Goal: Information Seeking & Learning: Learn about a topic

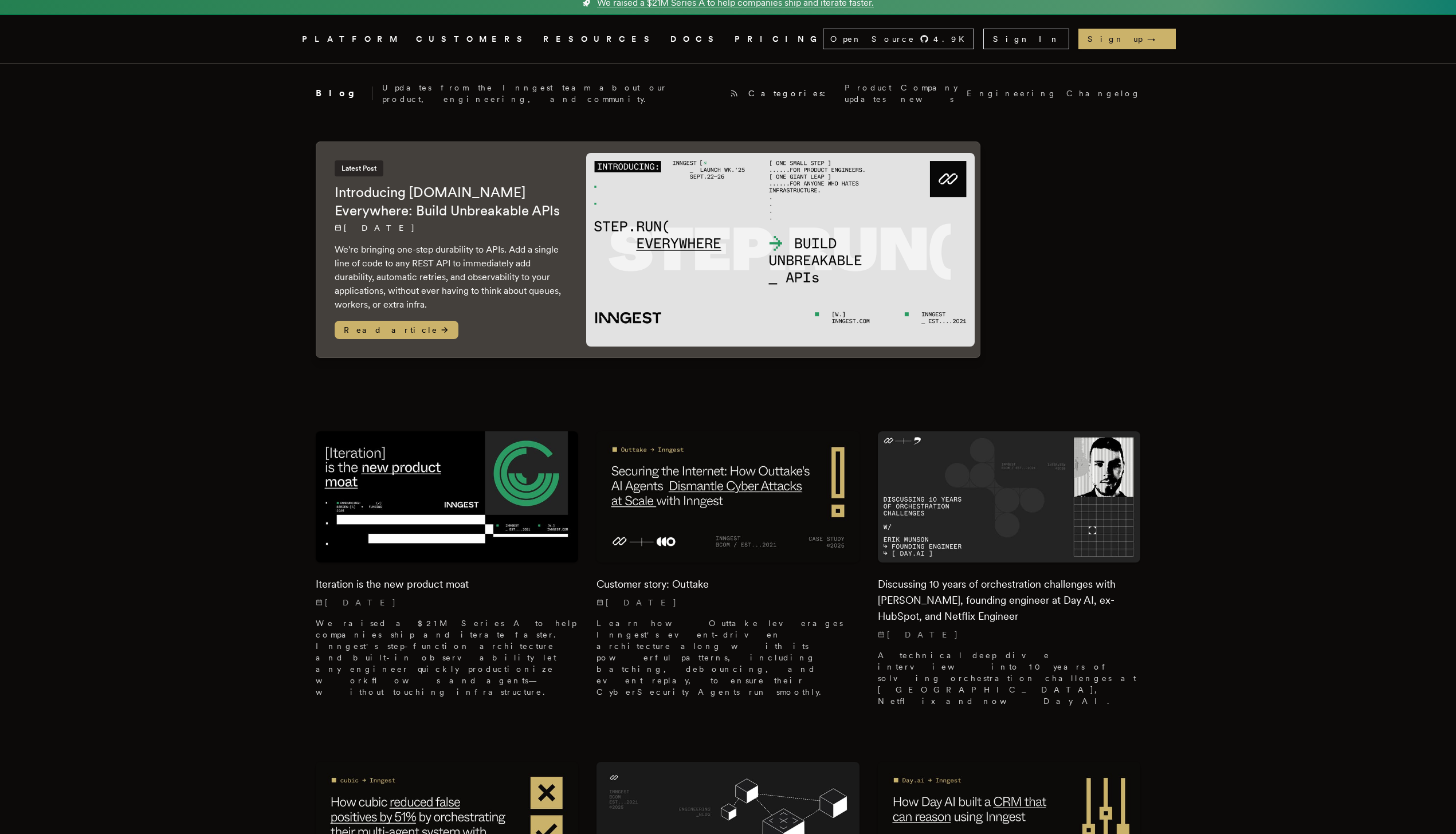
scroll to position [18, 0]
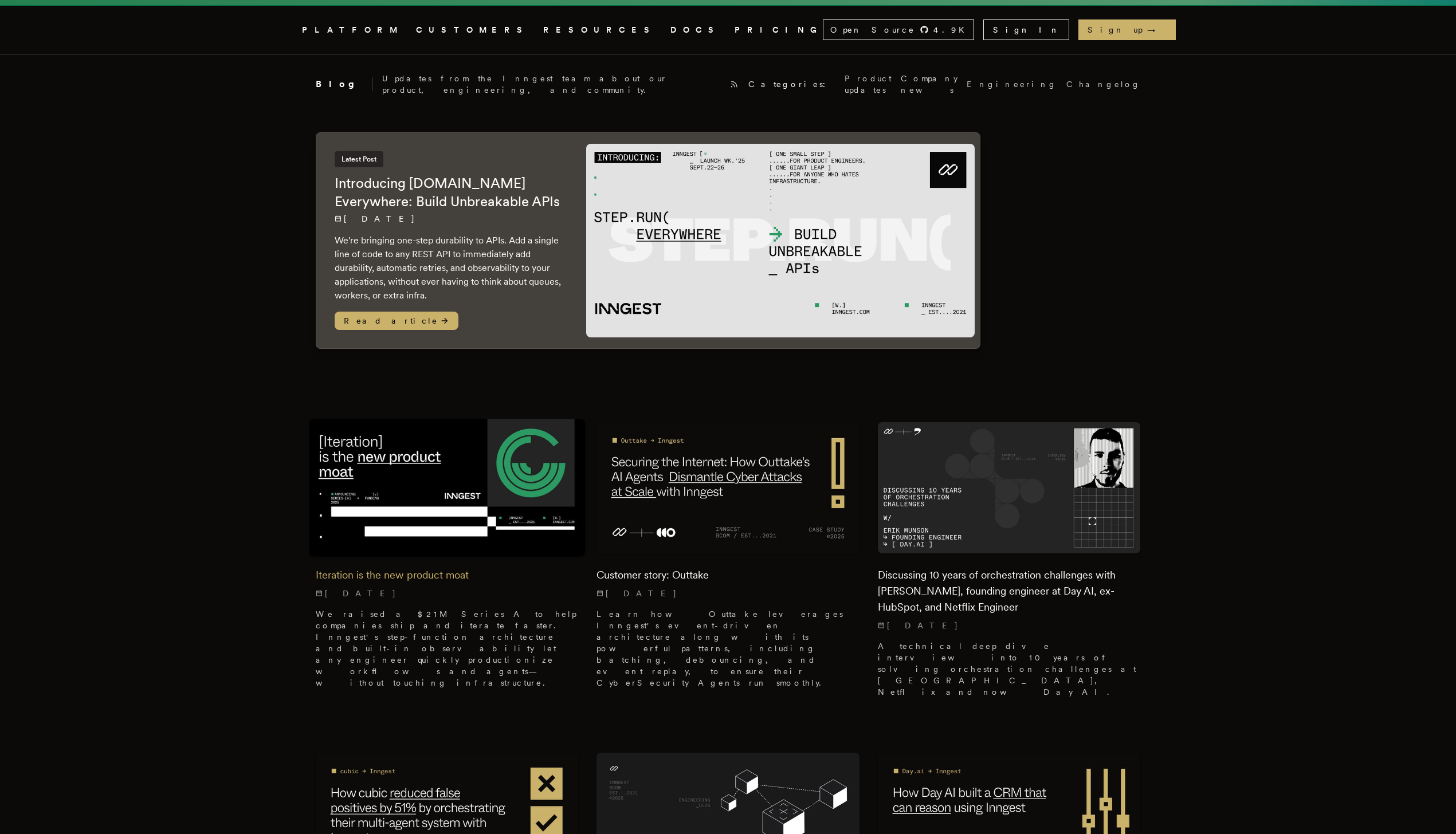
click at [451, 445] on img at bounding box center [446, 488] width 276 height 138
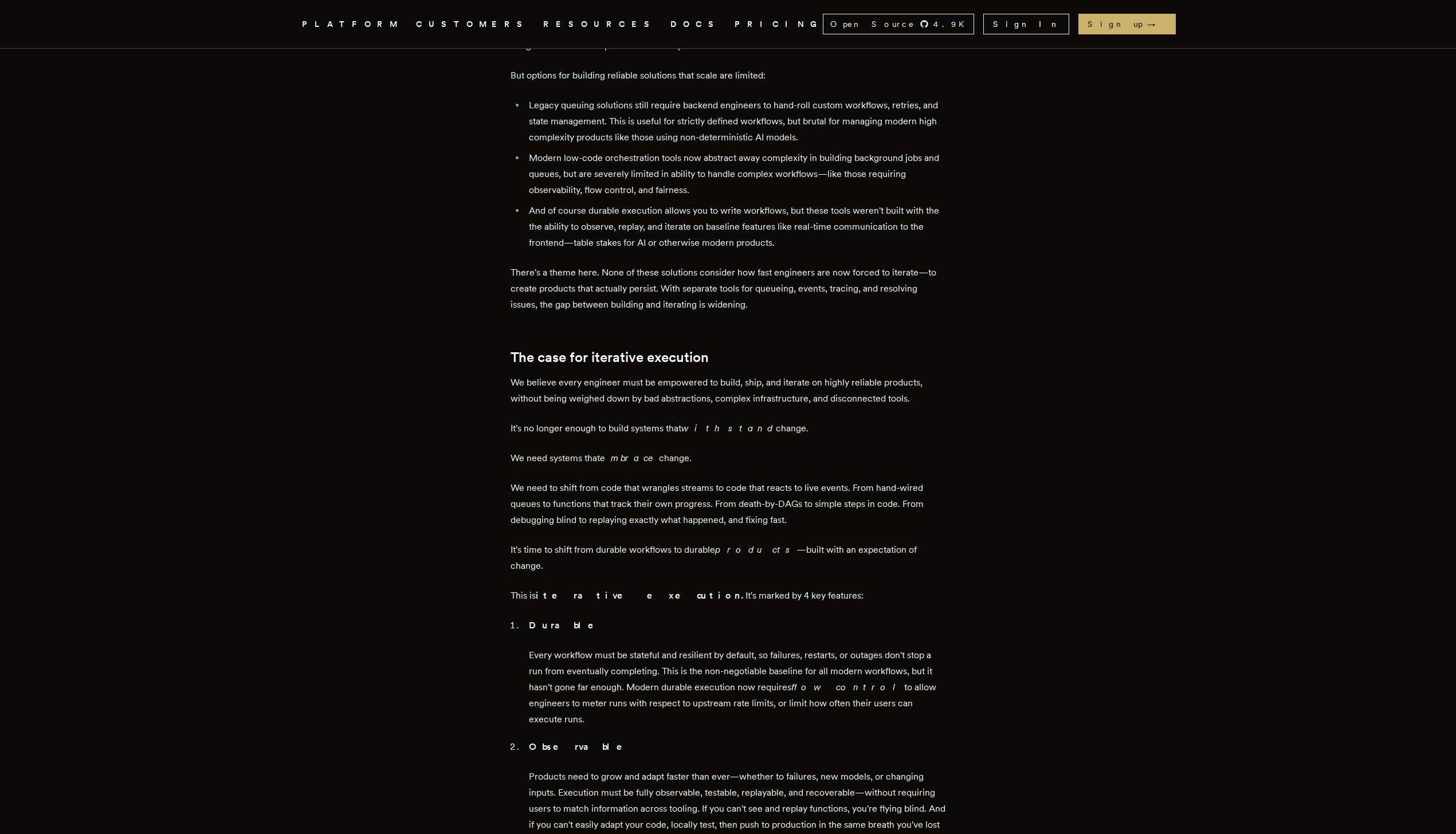
scroll to position [810, 0]
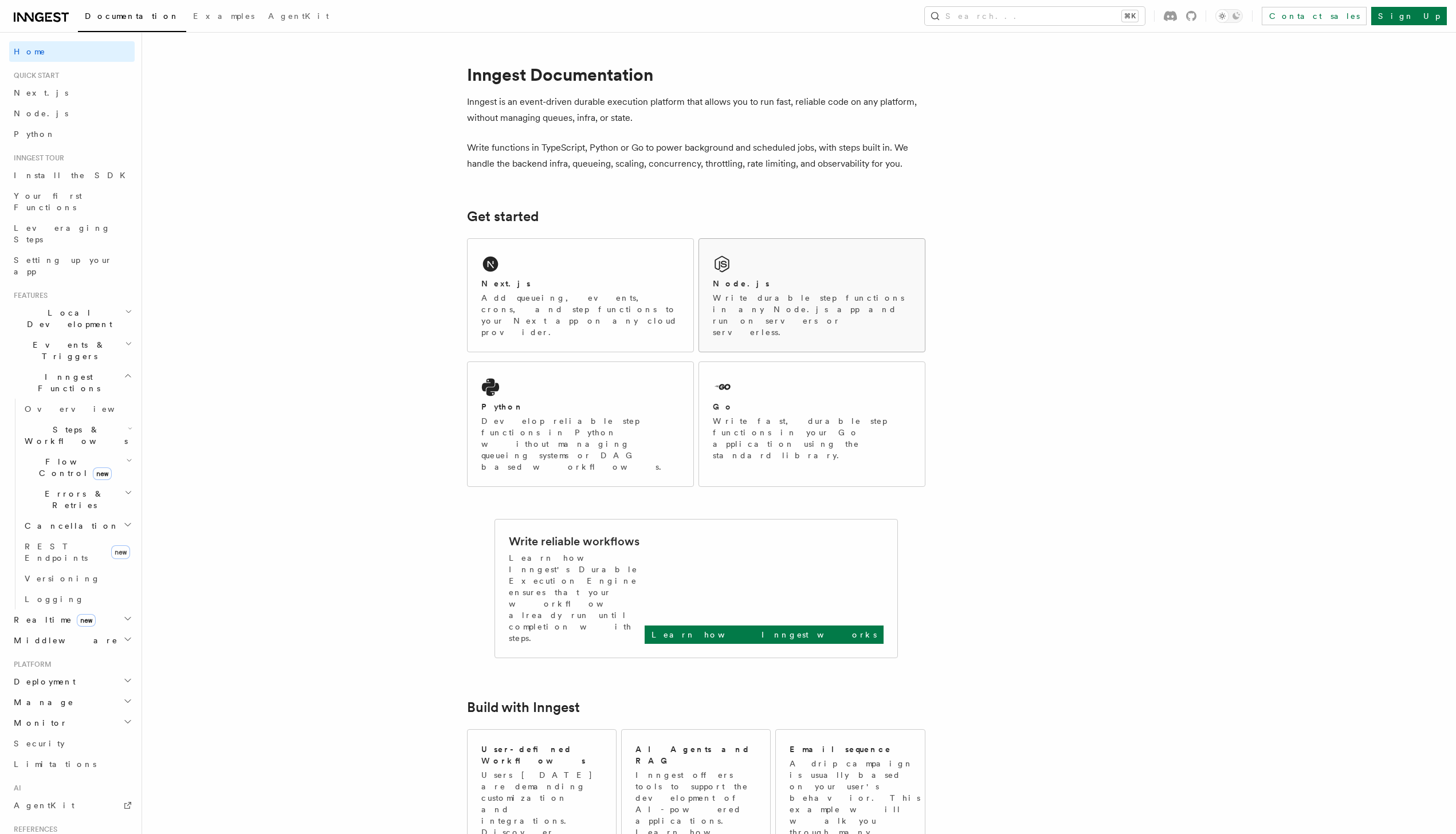
click at [811, 287] on div "Node.js" at bounding box center [812, 283] width 198 height 12
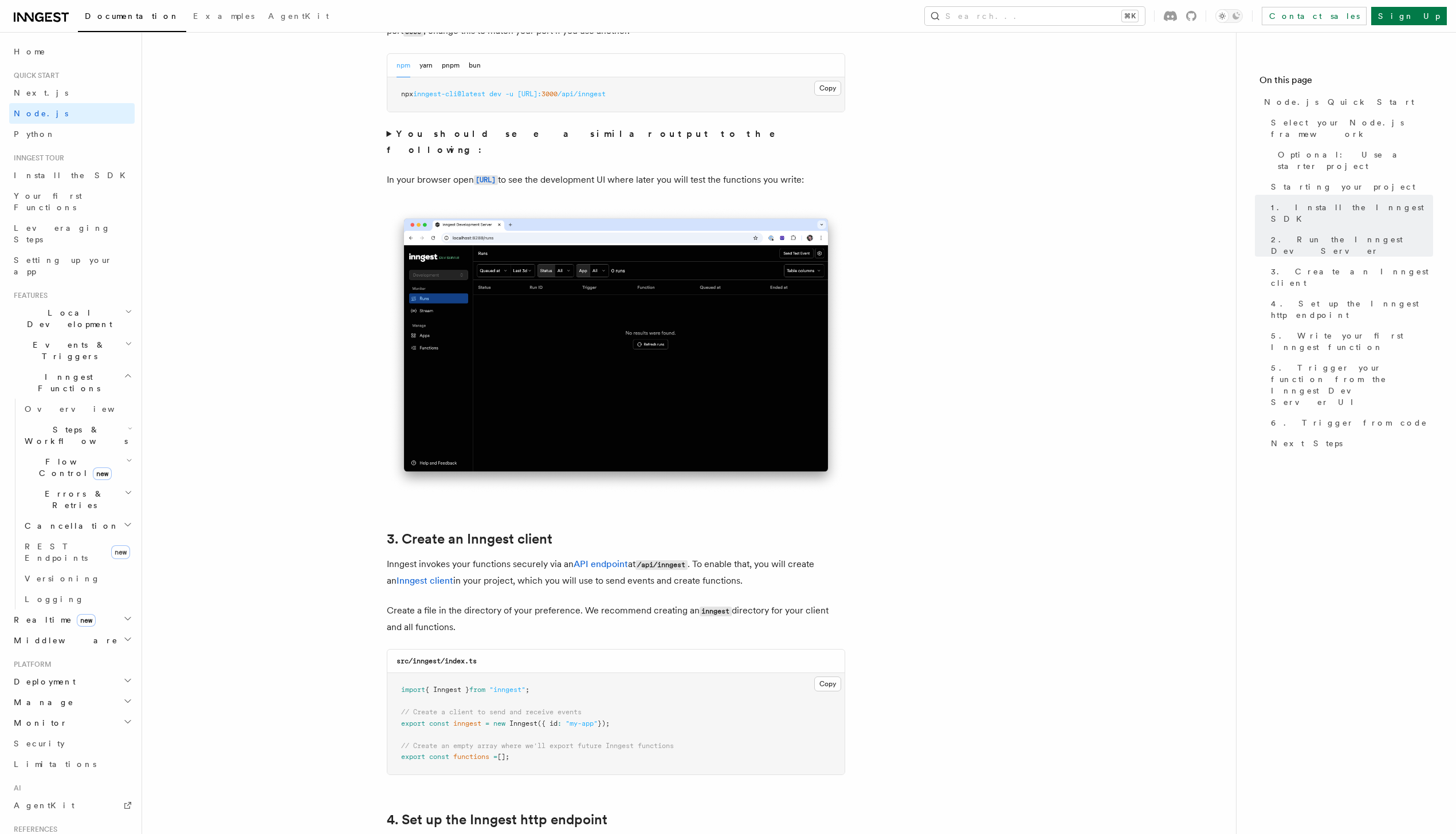
scroll to position [835, 0]
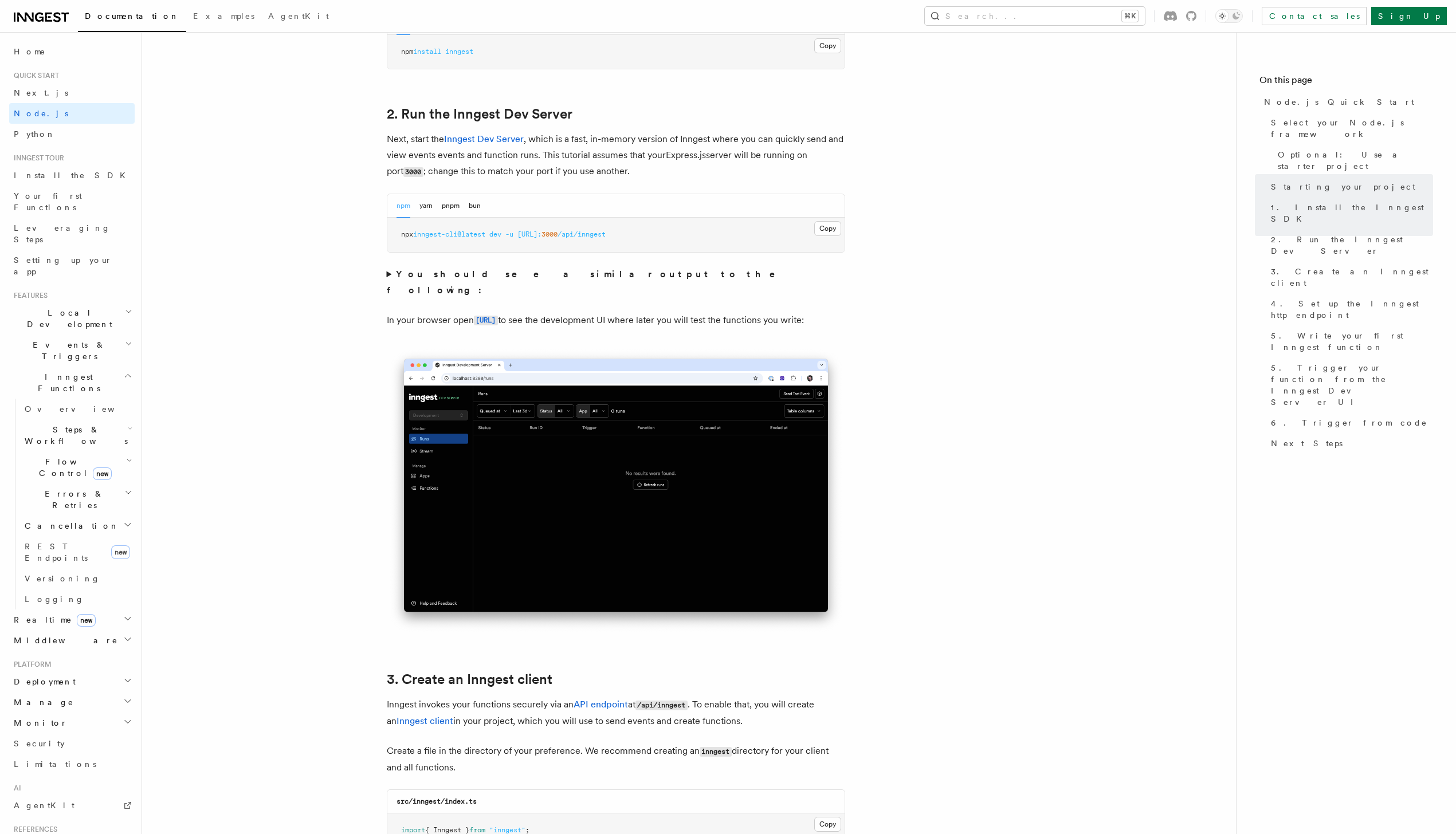
click at [519, 275] on strong "You should see a similar output to the following:" at bounding box center [589, 282] width 405 height 27
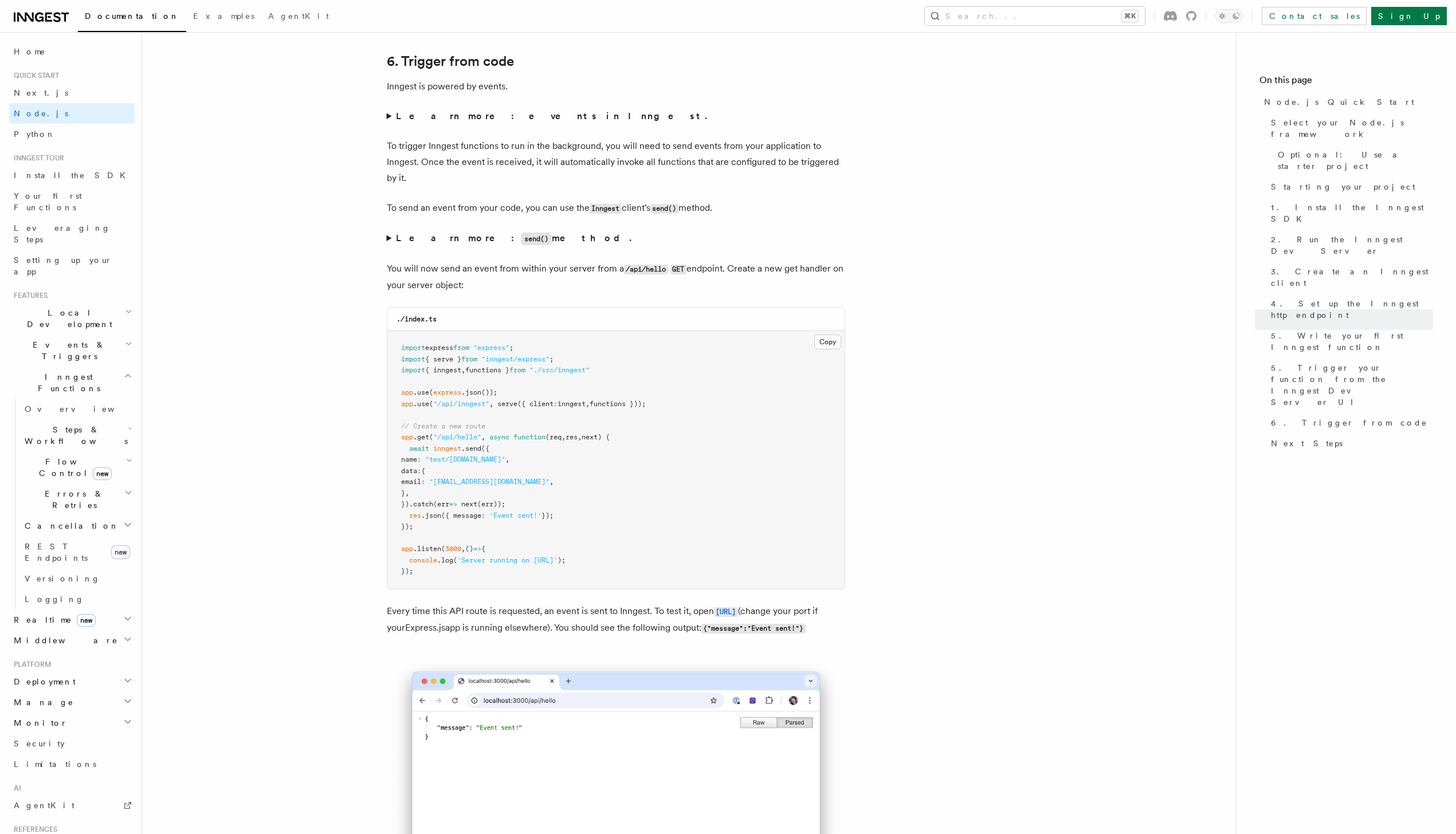
scroll to position [5854, 0]
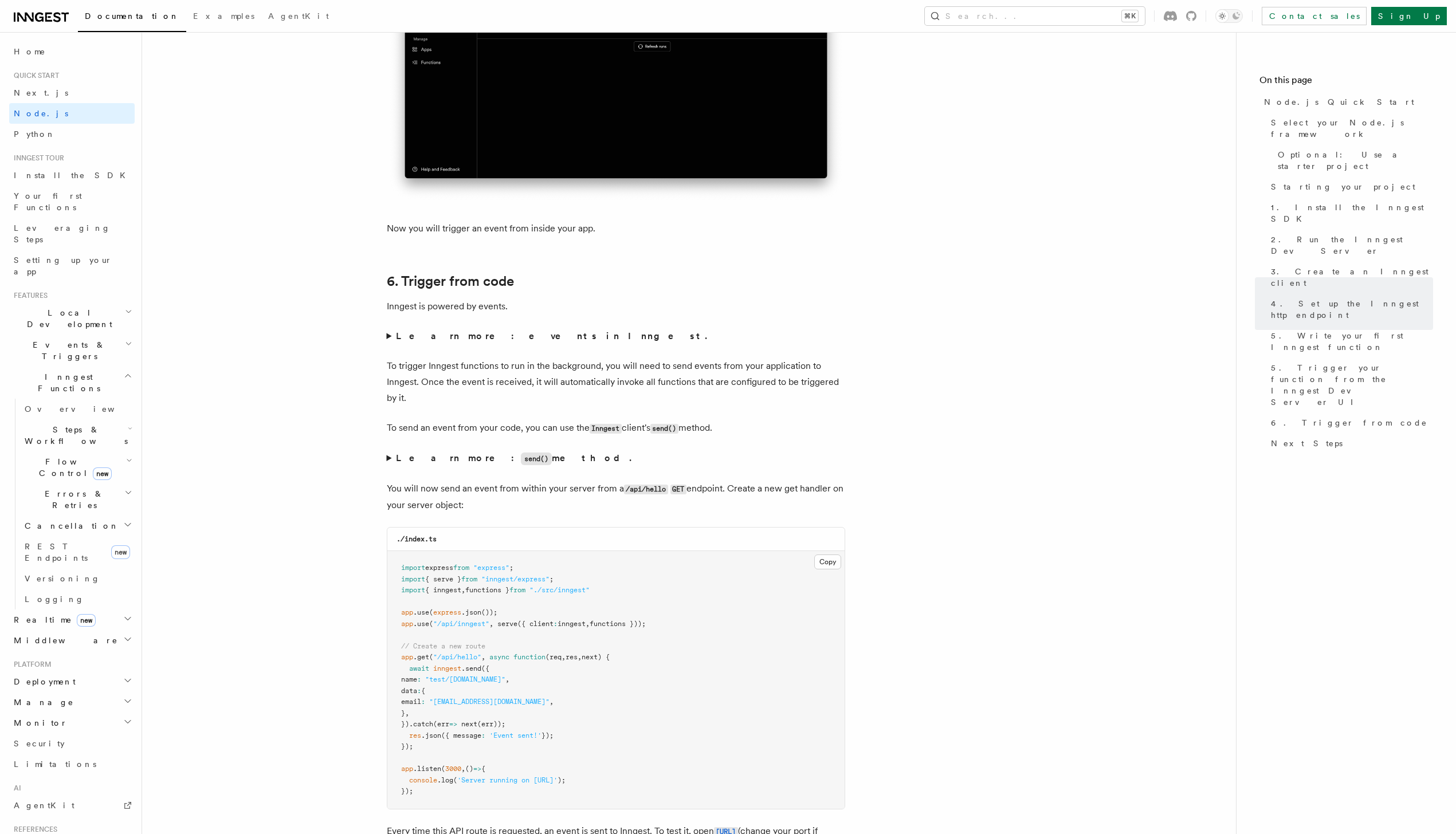
click at [391, 345] on summary "Learn more: events in Inngest." at bounding box center [616, 336] width 459 height 16
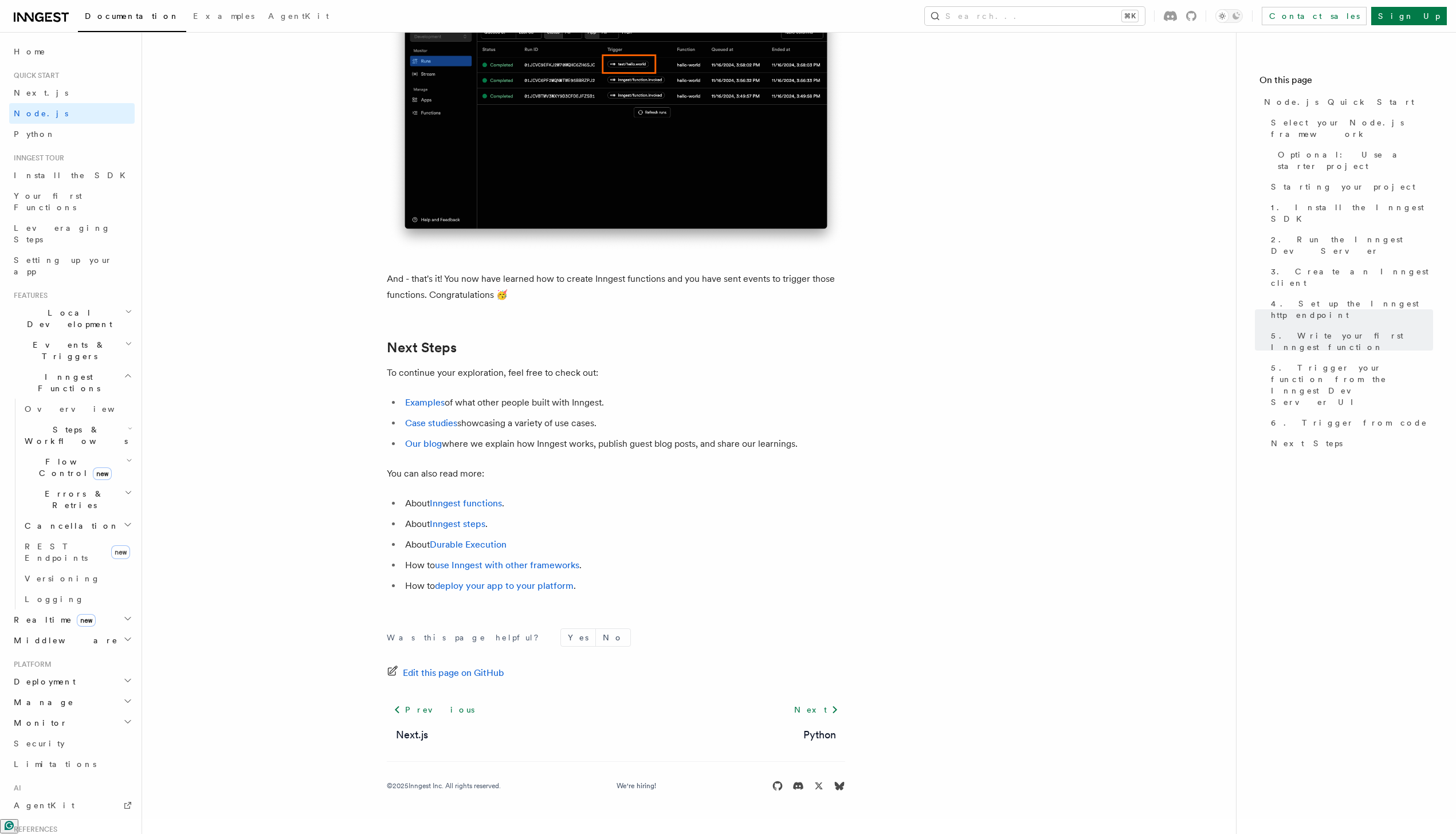
scroll to position [7246, 0]
click at [425, 408] on link "Examples" at bounding box center [424, 402] width 40 height 11
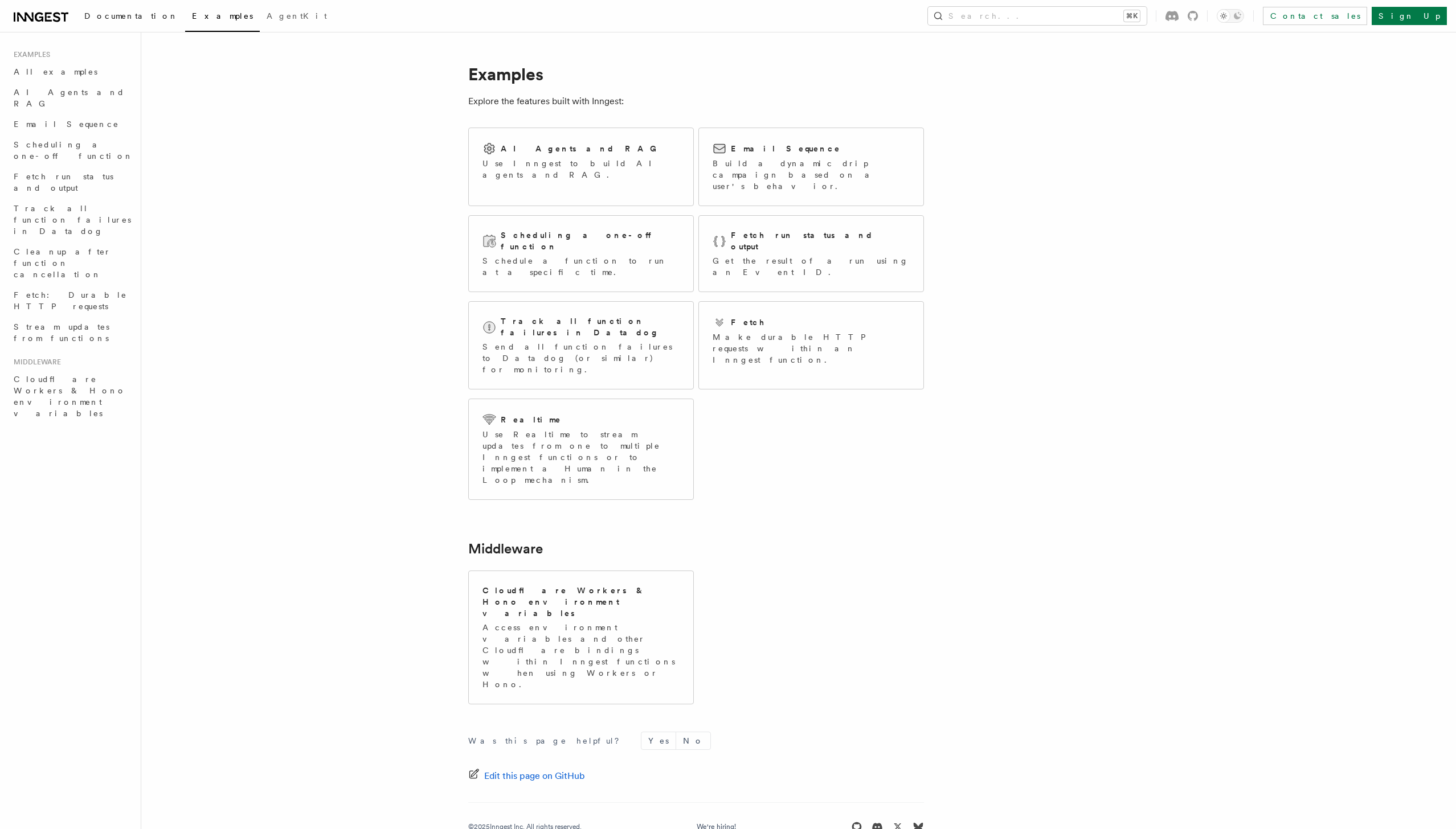
click at [118, 15] on span "Documentation" at bounding box center [131, 15] width 94 height 9
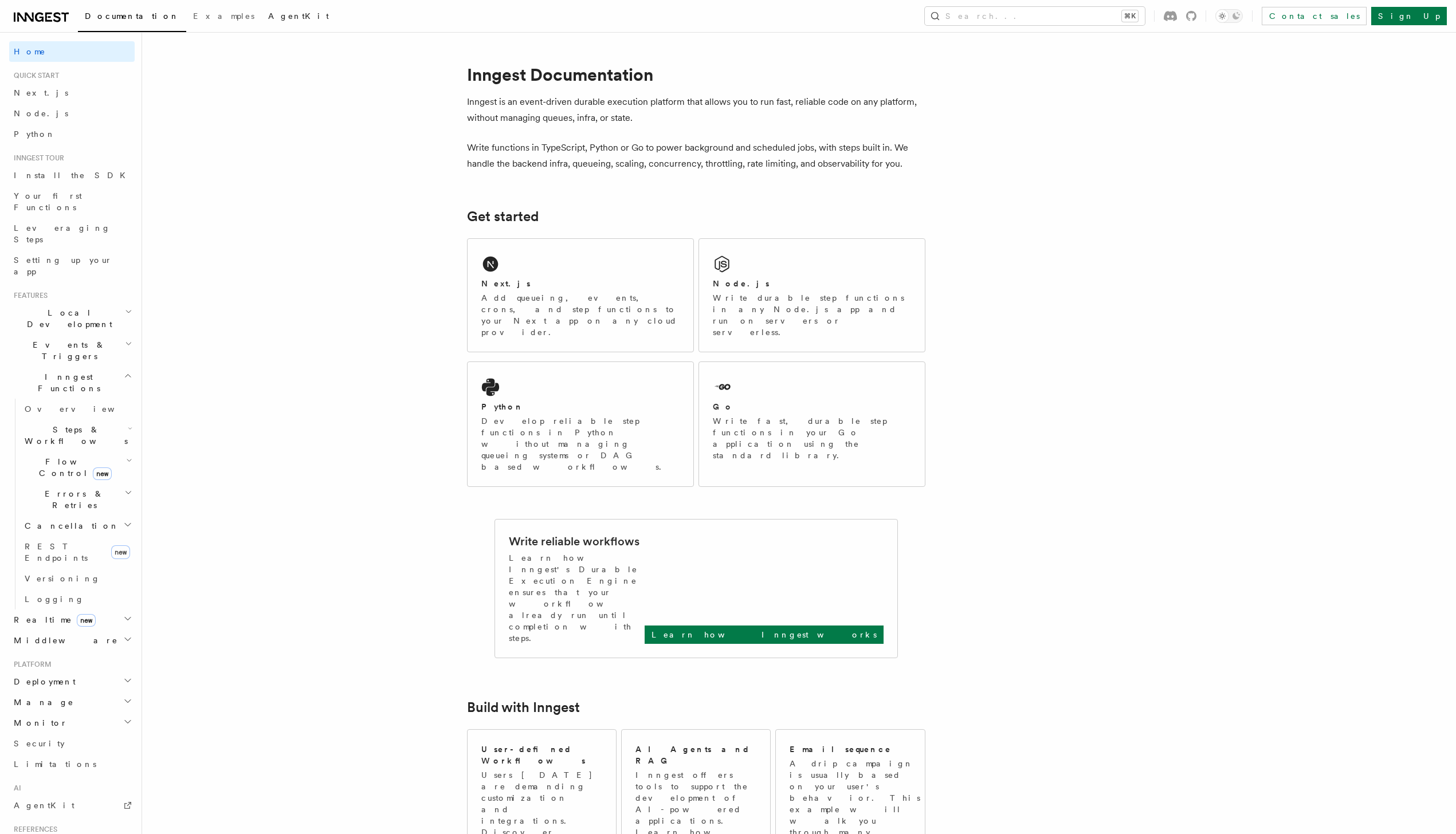
click at [262, 22] on link "AgentKit" at bounding box center [298, 17] width 74 height 28
click at [73, 256] on span "Setting up your app" at bounding box center [63, 266] width 99 height 20
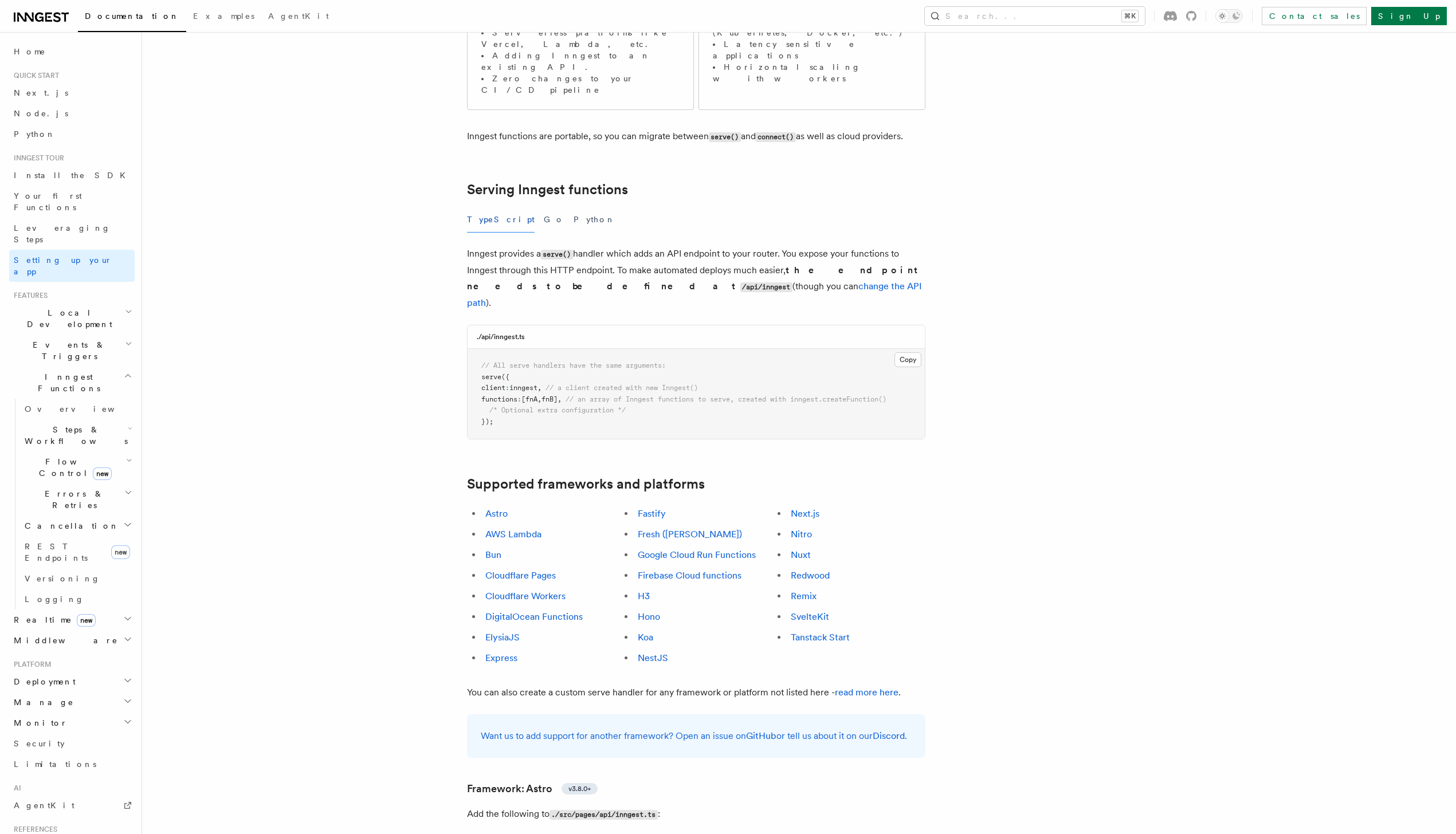
scroll to position [445, 0]
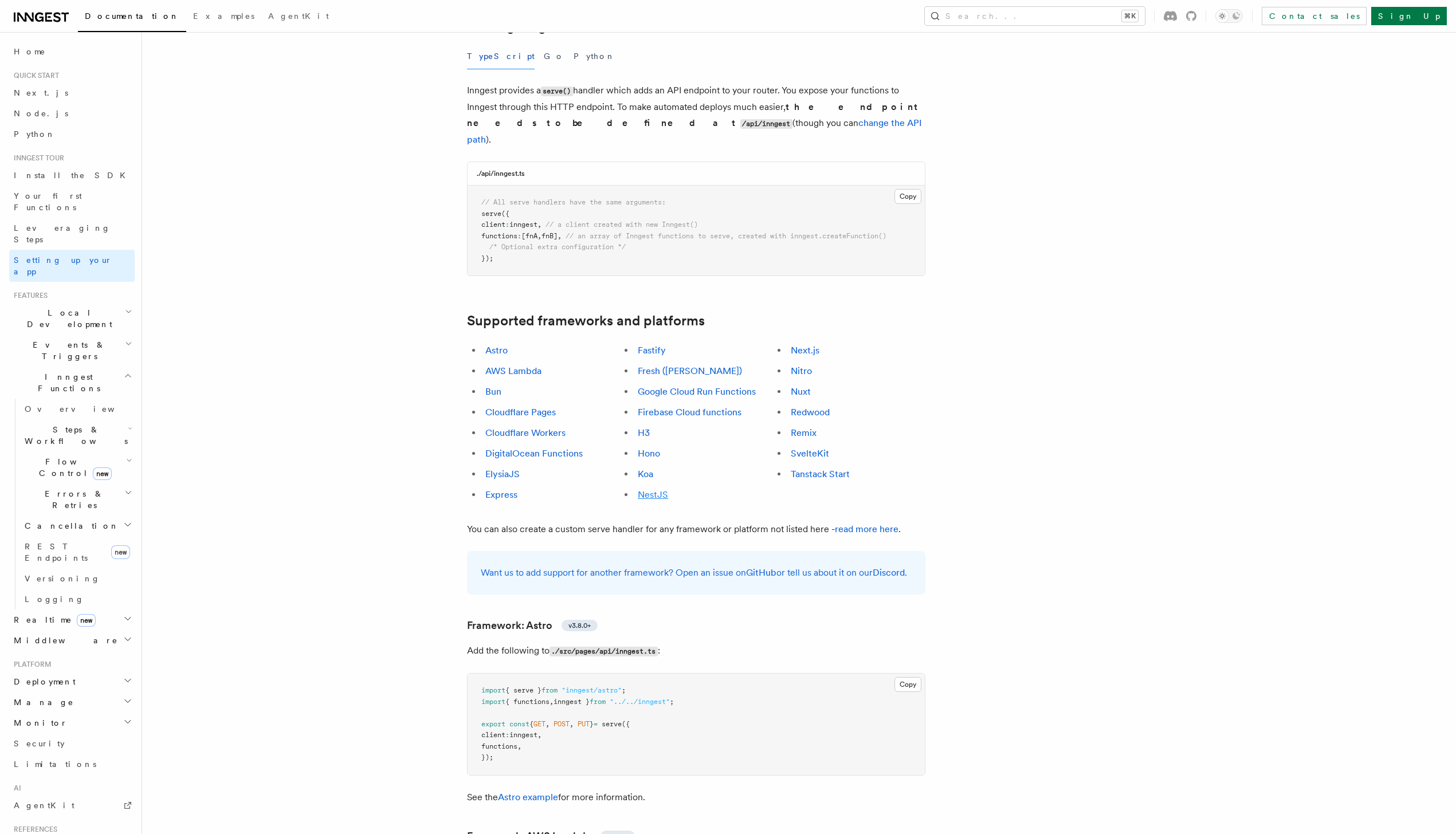
click at [649, 489] on link "NestJS" at bounding box center [653, 494] width 30 height 11
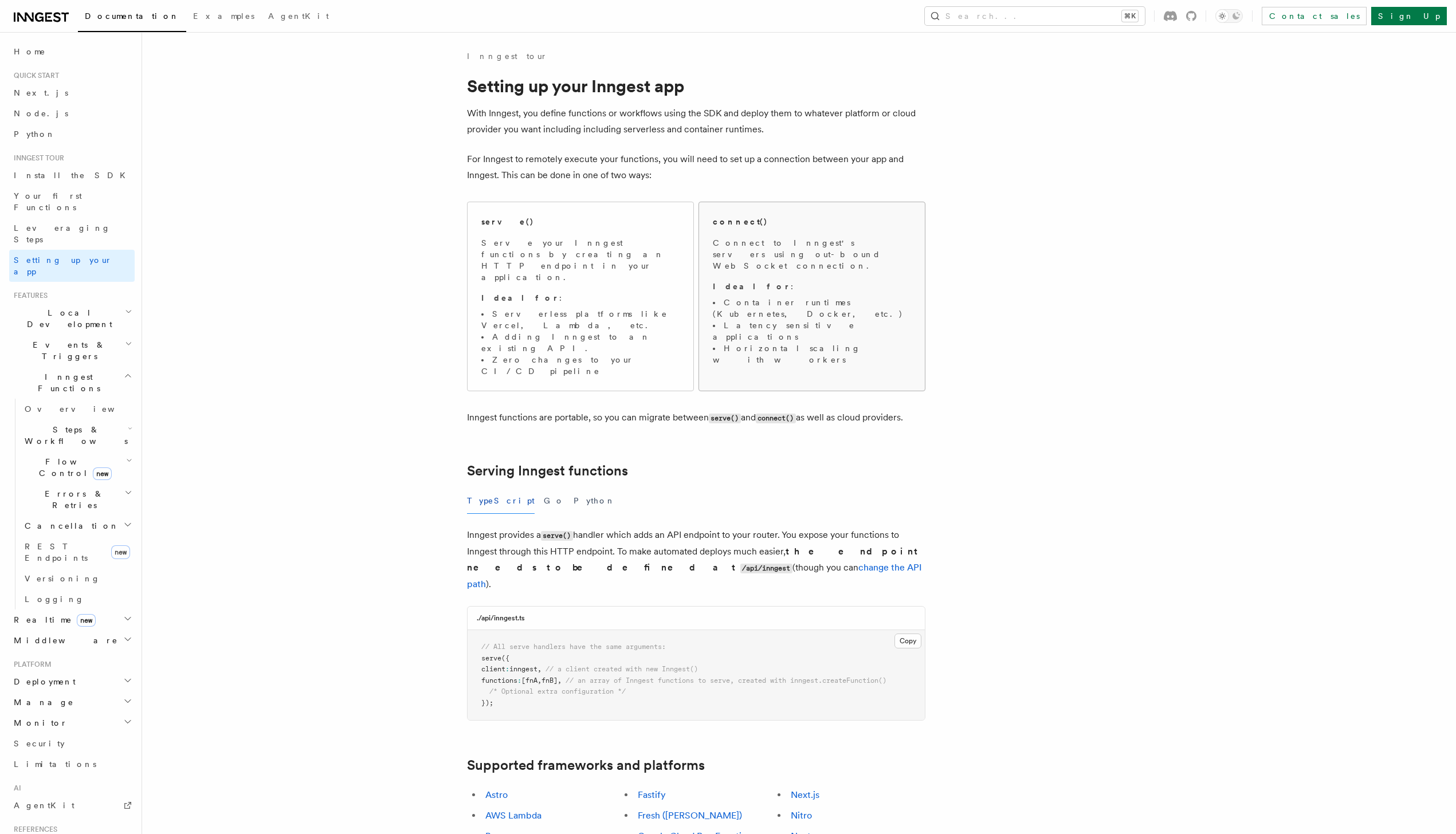
click at [730, 223] on h2 "connect()" at bounding box center [741, 222] width 55 height 11
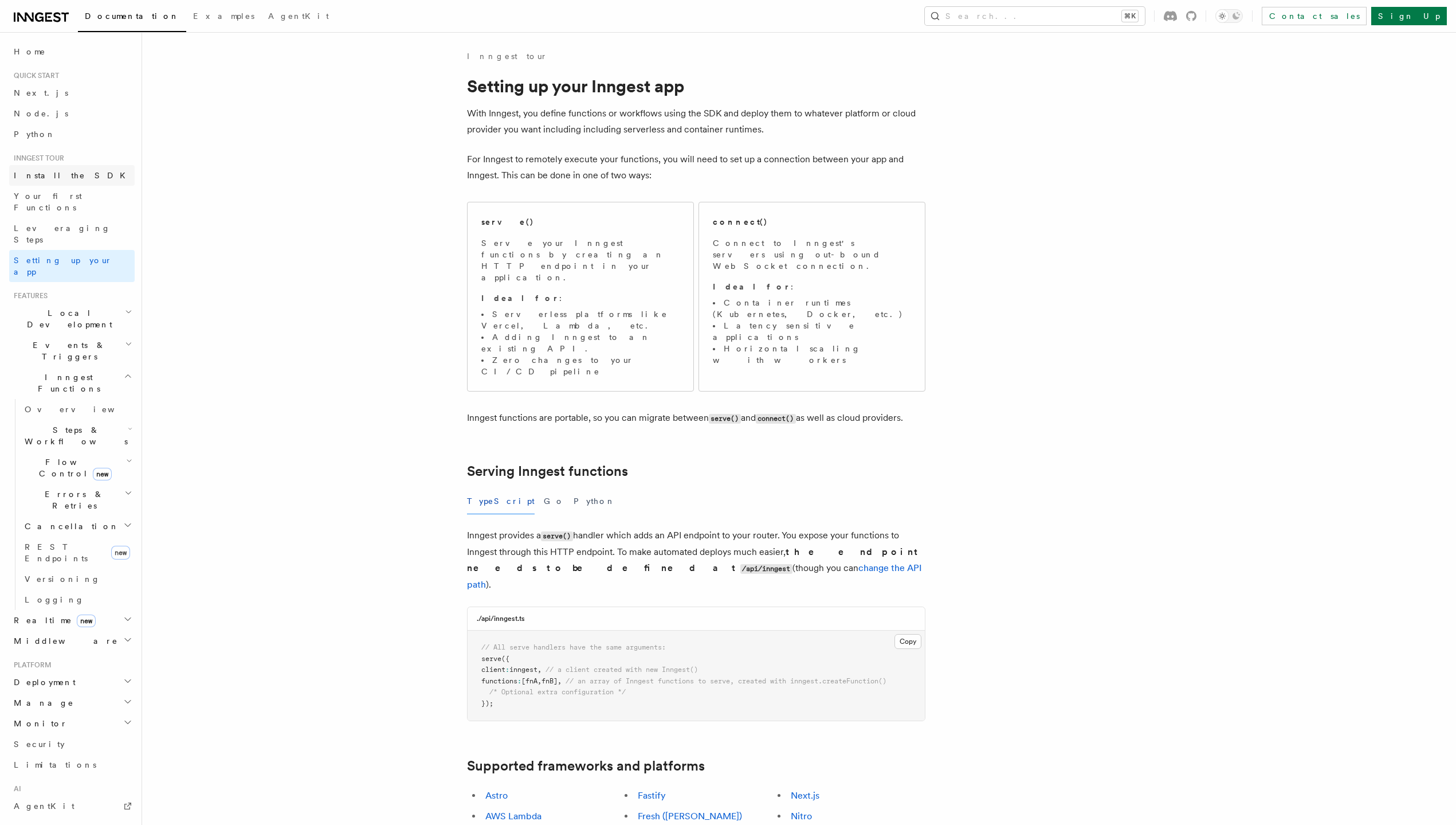
click at [50, 175] on span "Install the SDK" at bounding box center [73, 175] width 119 height 9
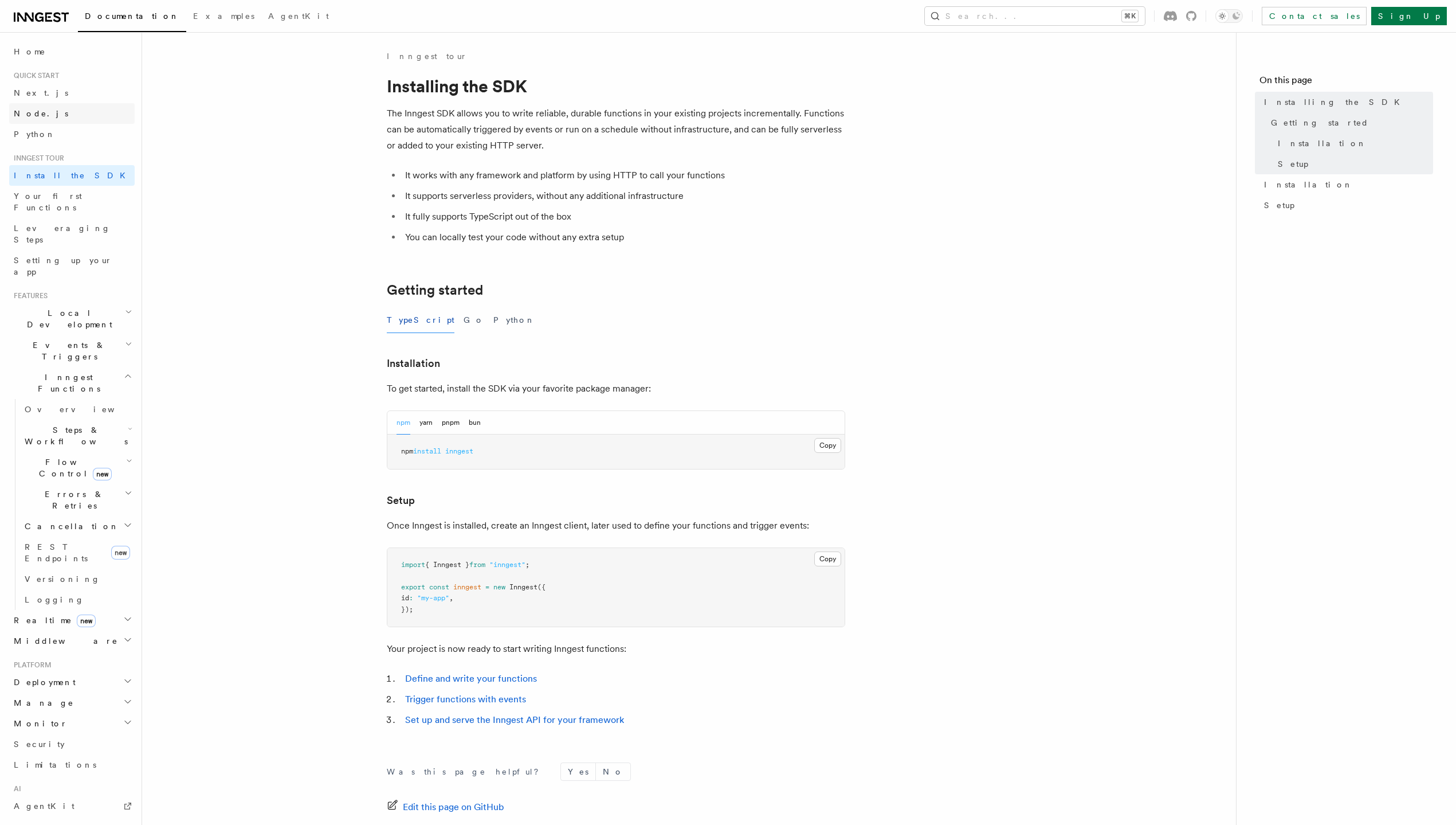
click at [47, 114] on link "Node.js" at bounding box center [72, 113] width 125 height 20
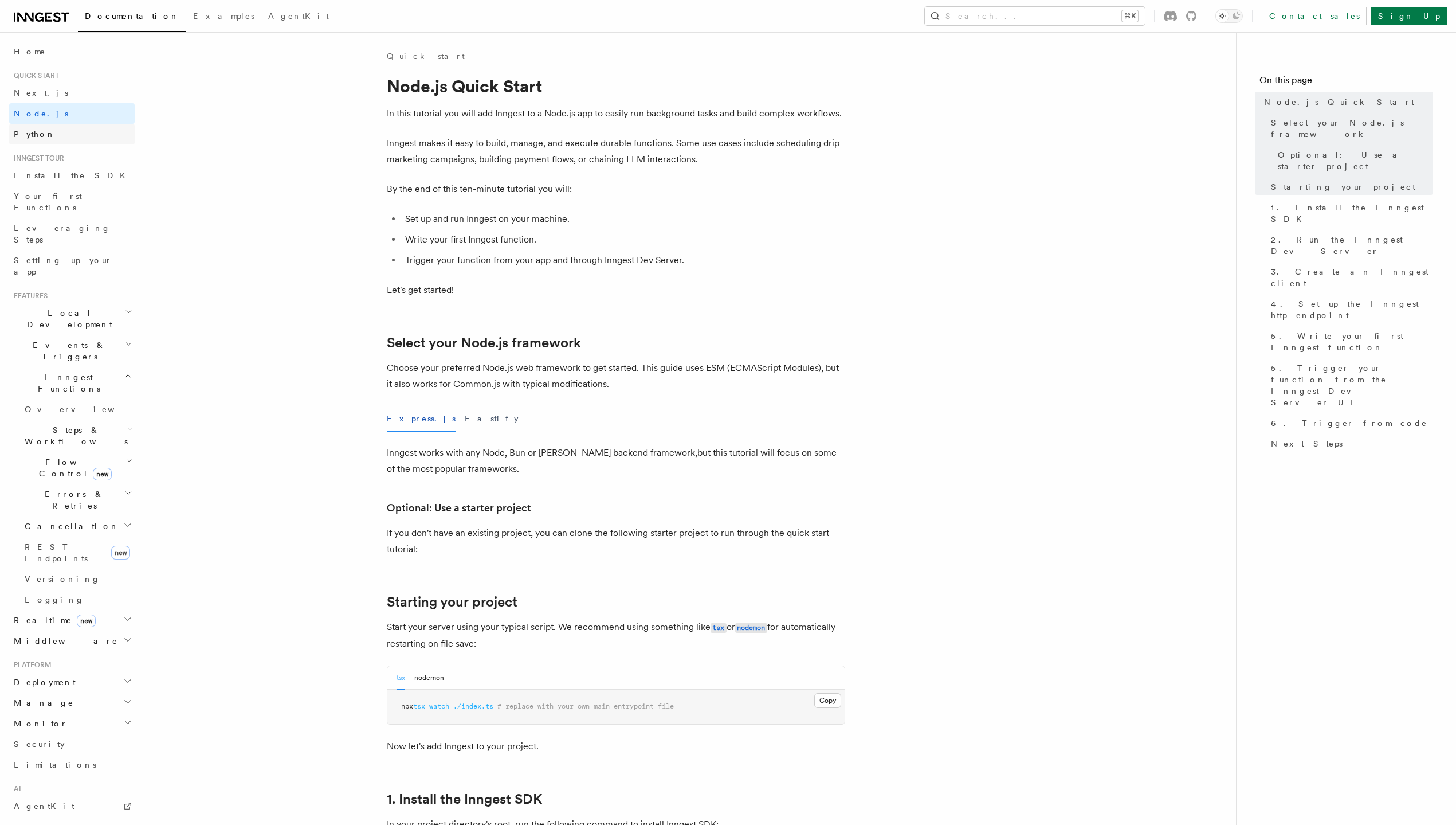
click at [39, 130] on link "Python" at bounding box center [72, 134] width 125 height 20
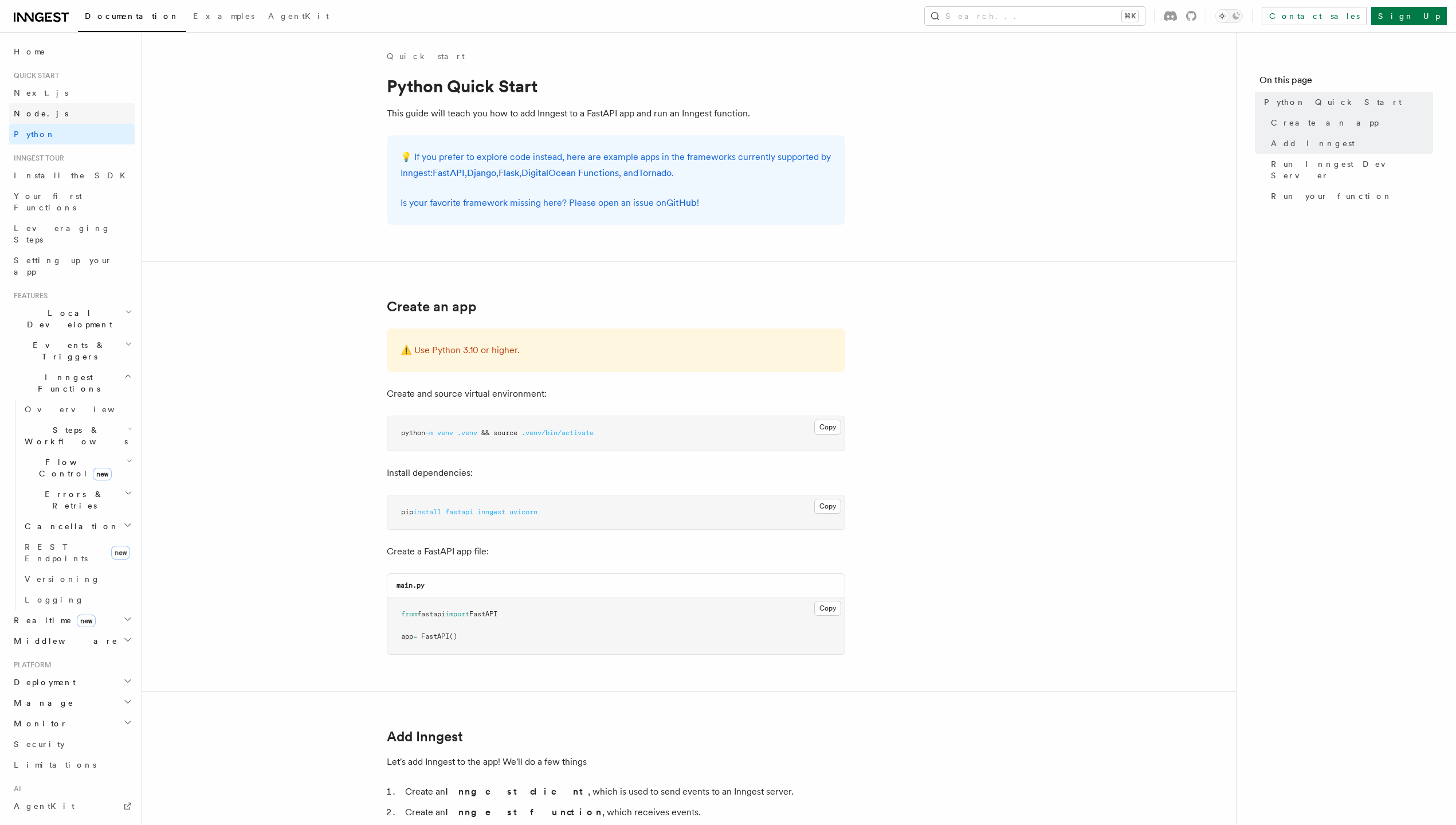
click at [42, 111] on link "Node.js" at bounding box center [72, 113] width 125 height 20
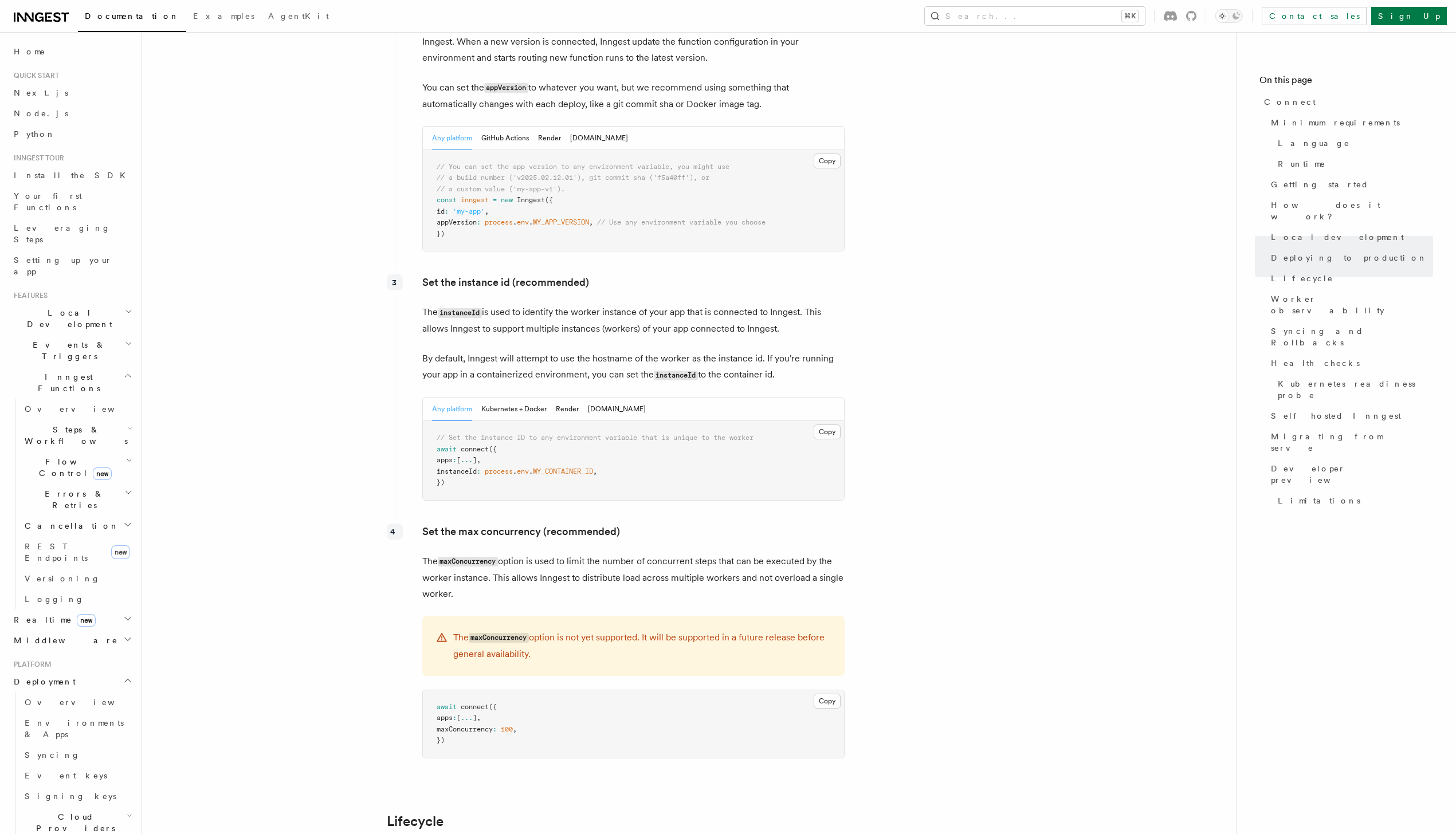
scroll to position [1946, 0]
click at [571, 397] on button "Render" at bounding box center [567, 408] width 23 height 24
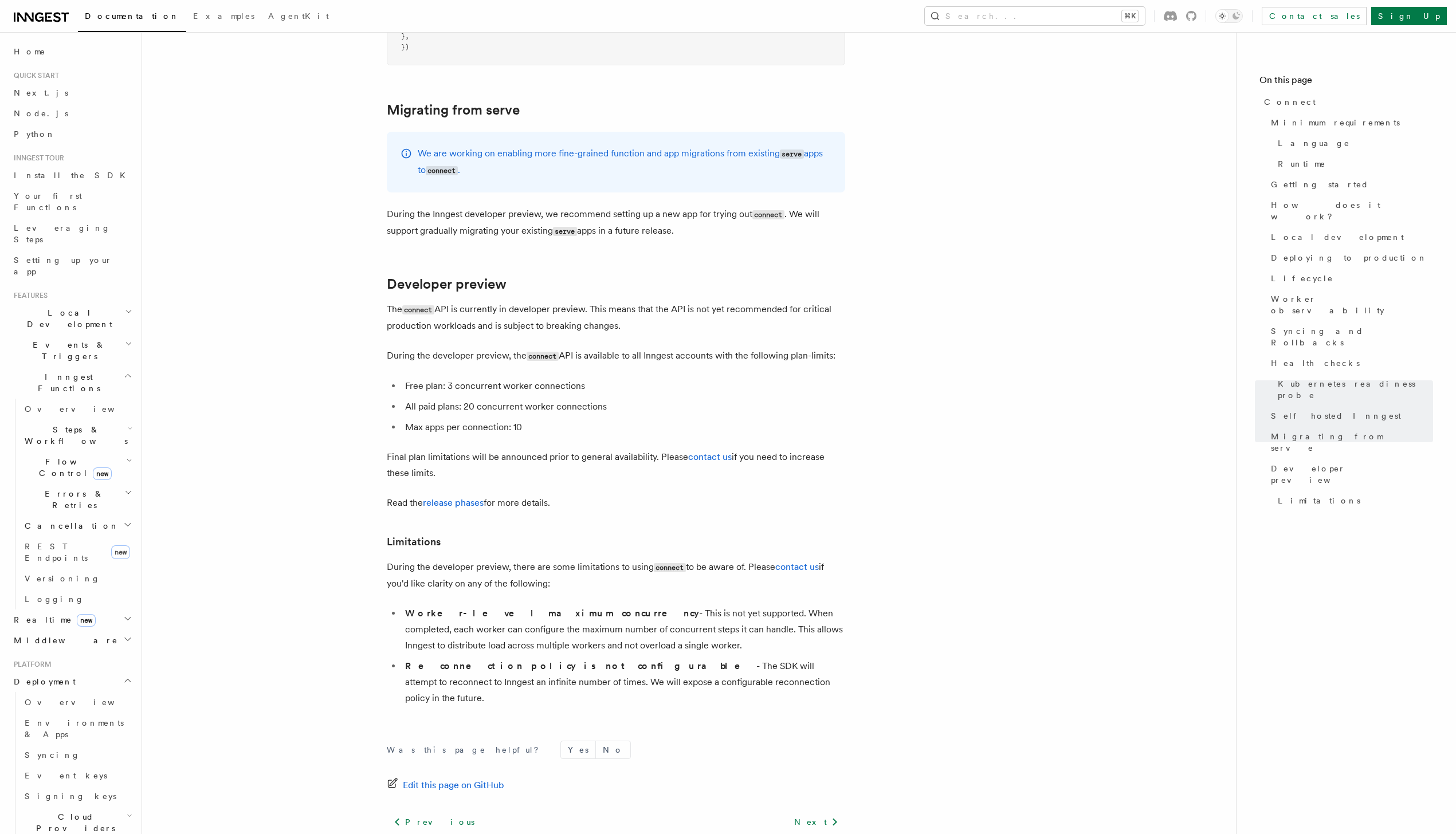
scroll to position [6028, 0]
